Goal: Task Accomplishment & Management: Complete application form

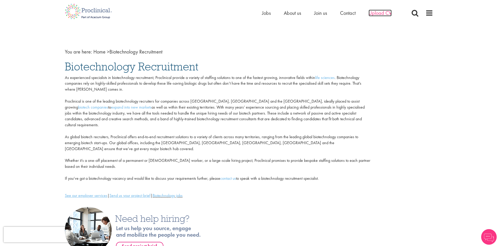
click at [385, 13] on span "Upload CV" at bounding box center [379, 13] width 23 height 7
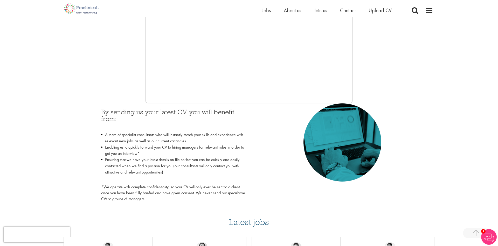
scroll to position [264, 0]
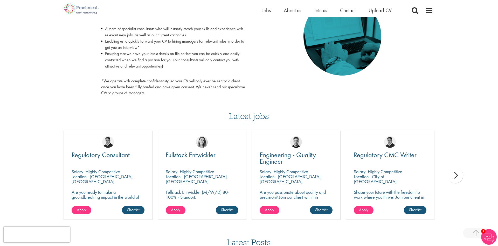
click at [453, 173] on div "next" at bounding box center [455, 175] width 16 height 16
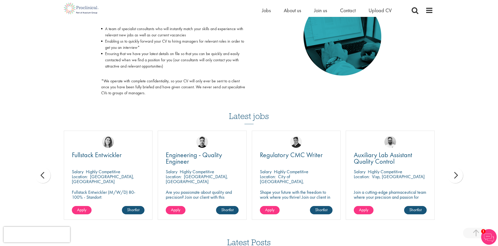
click at [453, 173] on div "next" at bounding box center [455, 175] width 16 height 16
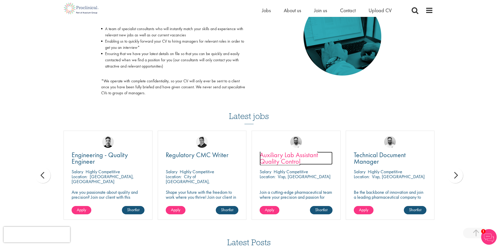
click at [288, 155] on span "Auxiliary Lab Assistant Quality Control" at bounding box center [289, 157] width 58 height 15
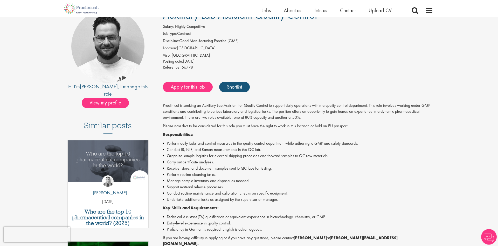
scroll to position [53, 0]
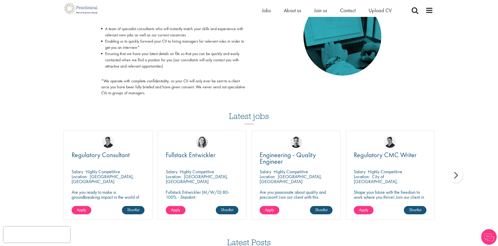
scroll to position [264, 0]
click at [277, 159] on span "Engineering - Quality Engineer" at bounding box center [288, 157] width 56 height 15
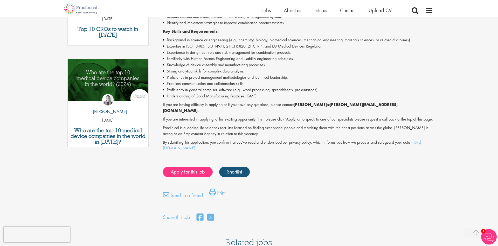
scroll to position [238, 0]
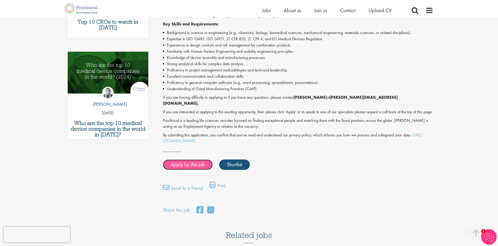
click at [188, 159] on link "Apply for this job" at bounding box center [188, 164] width 50 height 10
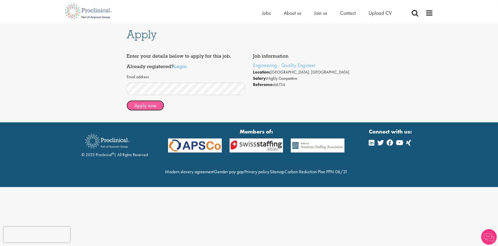
click at [157, 107] on button "Apply now" at bounding box center [146, 105] width 38 height 10
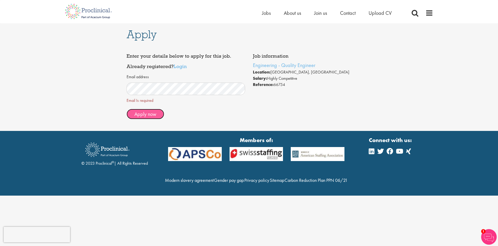
click at [156, 116] on span "Apply now" at bounding box center [145, 113] width 22 height 7
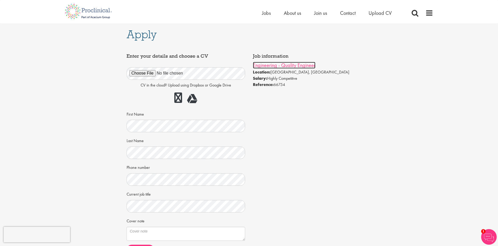
click at [295, 66] on link "Engineering - Quality Engineer" at bounding box center [284, 65] width 62 height 7
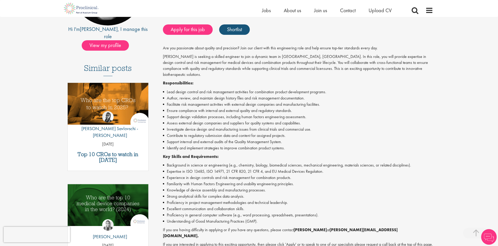
scroll to position [185, 0]
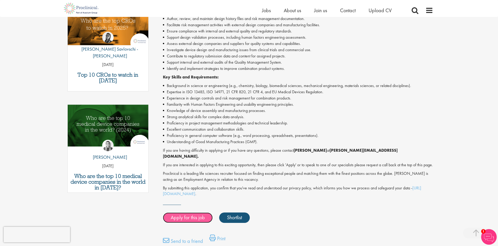
click at [198, 212] on link "Apply for this job" at bounding box center [188, 217] width 50 height 10
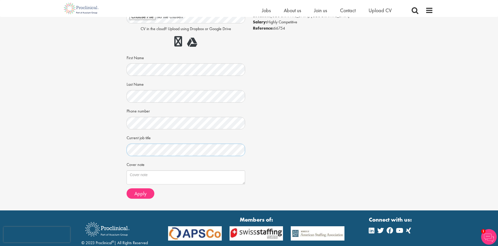
scroll to position [53, 0]
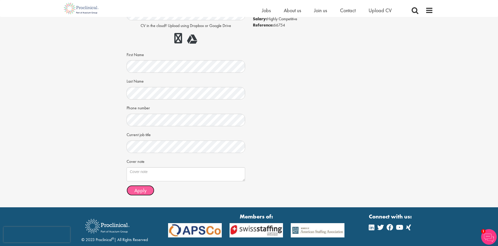
click at [141, 190] on span "Apply" at bounding box center [140, 190] width 12 height 7
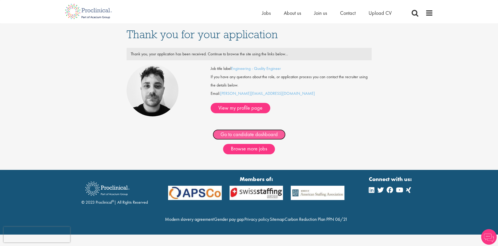
click at [244, 134] on link "Go to candidate dashboard" at bounding box center [249, 134] width 73 height 10
